Goal: Information Seeking & Learning: Learn about a topic

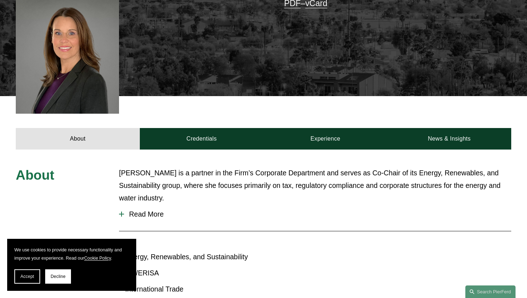
scroll to position [231, 0]
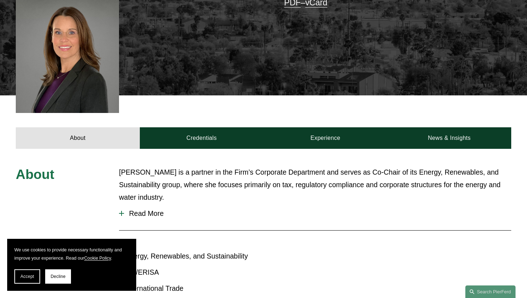
click at [148, 209] on span "Read More" at bounding box center [317, 213] width 387 height 8
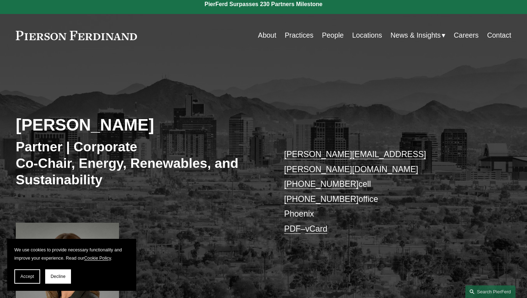
scroll to position [6, 0]
click at [329, 34] on link "People" at bounding box center [333, 35] width 22 height 14
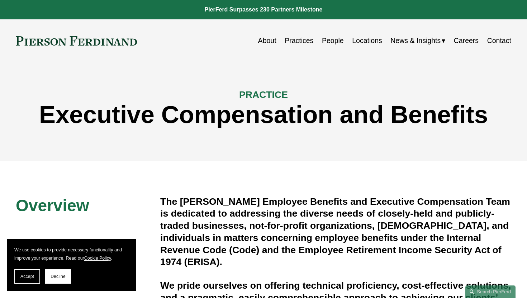
click at [463, 43] on link "Careers" at bounding box center [466, 41] width 25 height 14
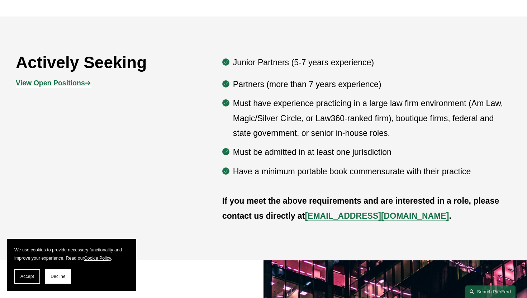
scroll to position [383, 0]
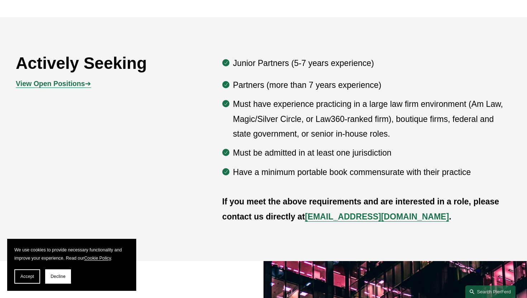
click at [50, 85] on strong "View Open Positions" at bounding box center [50, 84] width 69 height 8
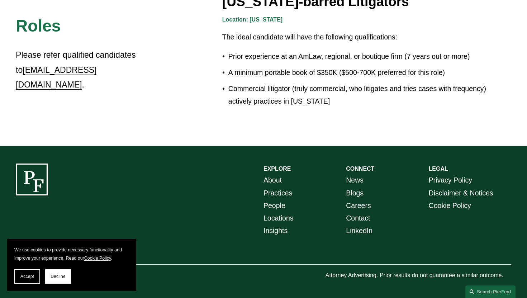
scroll to position [1311, 0]
click at [280, 219] on link "Locations" at bounding box center [278, 218] width 30 height 13
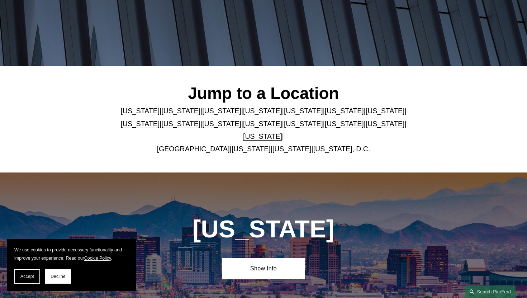
scroll to position [138, 0]
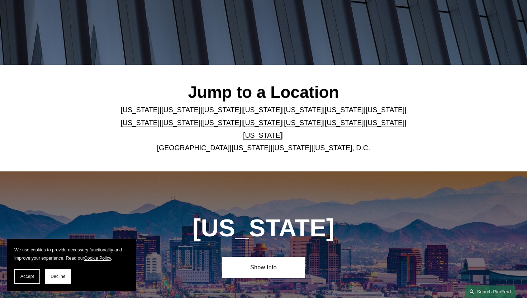
click at [305, 110] on link "Florida" at bounding box center [303, 110] width 39 height 8
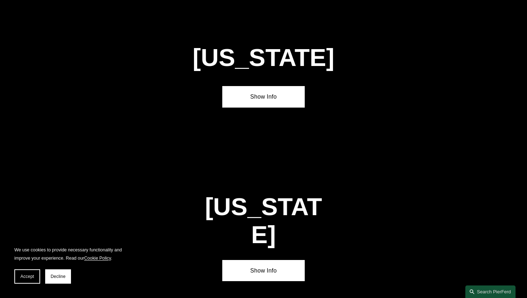
scroll to position [906, 0]
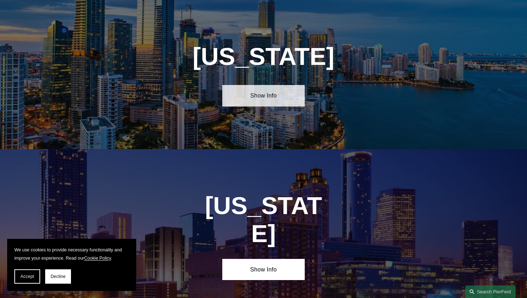
click at [264, 91] on link "Show Info" at bounding box center [263, 95] width 82 height 21
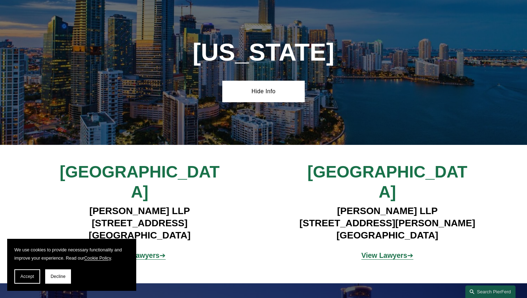
scroll to position [909, 0]
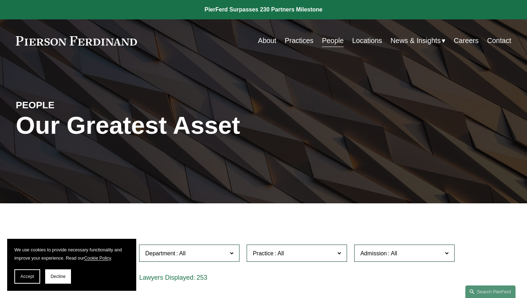
click at [293, 40] on link "Practices" at bounding box center [298, 41] width 29 height 14
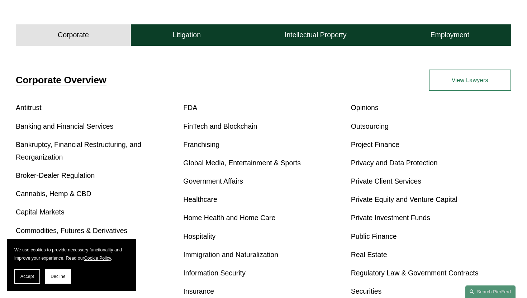
scroll to position [217, 0]
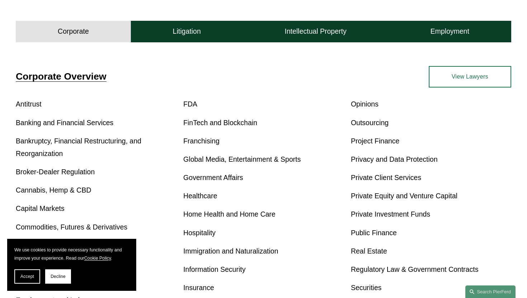
click at [377, 251] on link "Real Estate" at bounding box center [369, 251] width 36 height 8
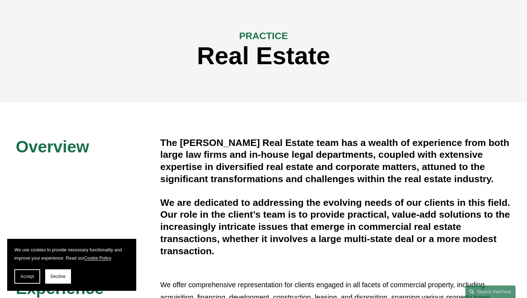
scroll to position [58, 0]
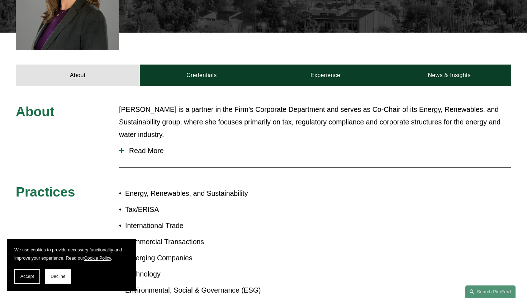
scroll to position [295, 0]
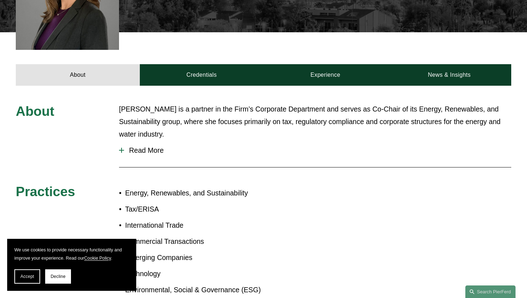
click at [148, 146] on span "Read More" at bounding box center [317, 150] width 387 height 8
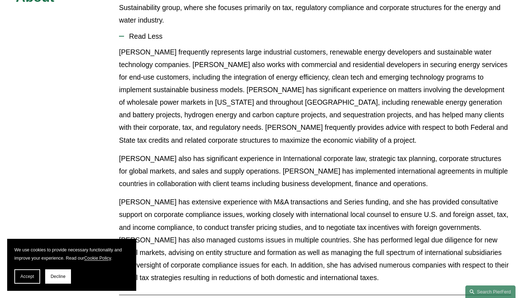
scroll to position [409, 0]
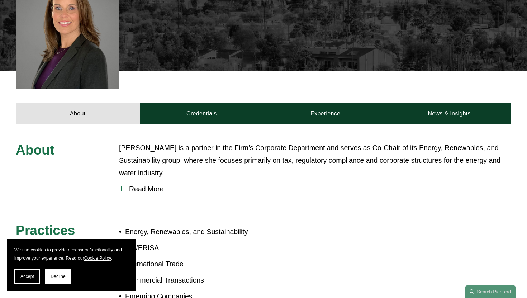
scroll to position [265, 0]
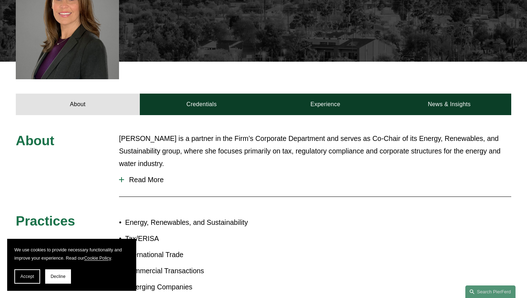
click at [146, 176] on span "Read More" at bounding box center [317, 180] width 387 height 8
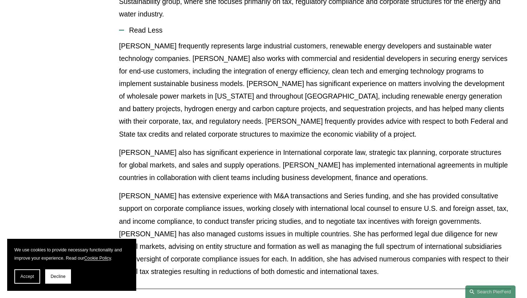
scroll to position [414, 0]
